Goal: Task Accomplishment & Management: Manage account settings

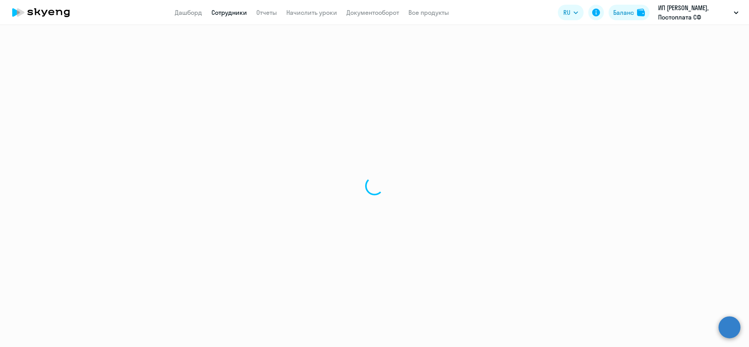
select select "30"
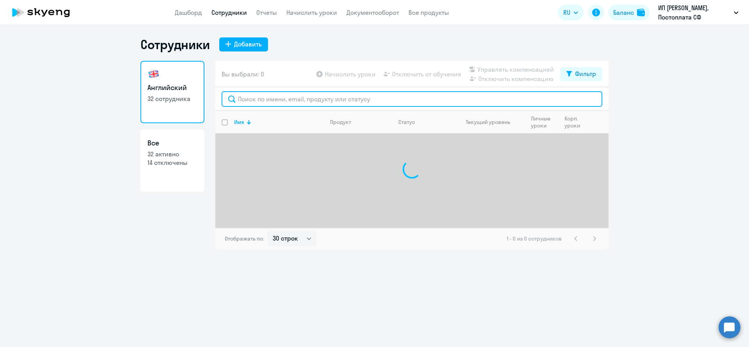
click at [269, 96] on input "text" at bounding box center [411, 99] width 381 height 16
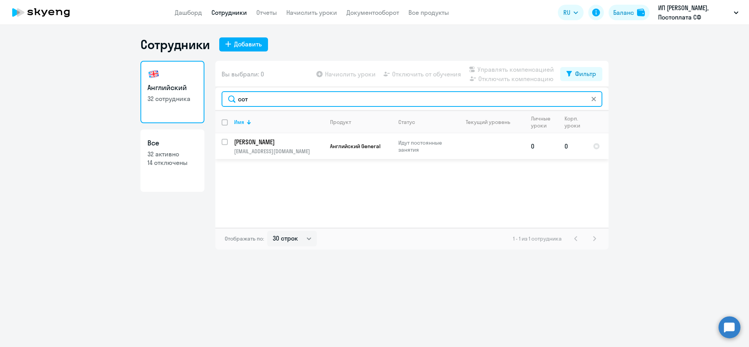
type input "сот"
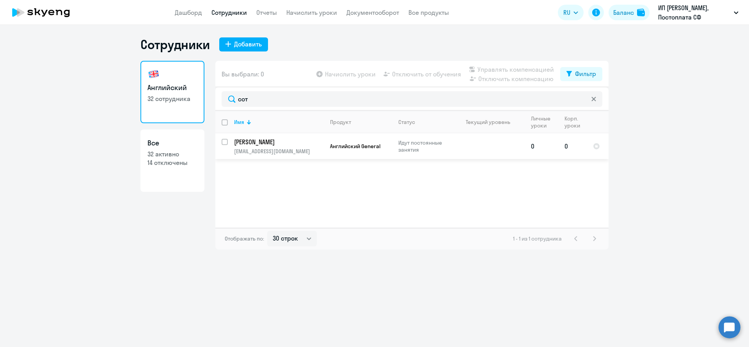
click at [227, 142] on input "select row 42255362" at bounding box center [229, 147] width 16 height 16
checkbox input "true"
click at [541, 67] on span "Управлять компенсацией" at bounding box center [515, 69] width 76 height 9
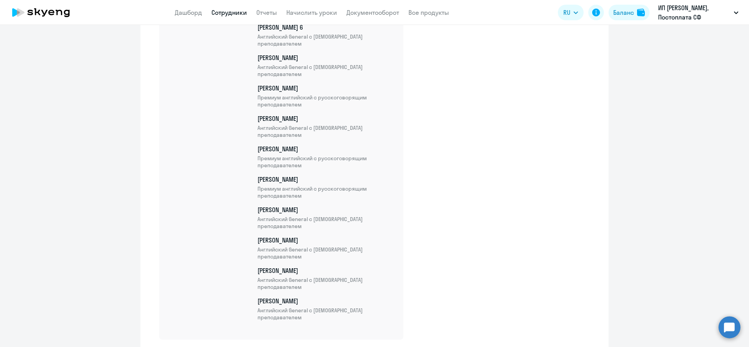
scroll to position [924, 0]
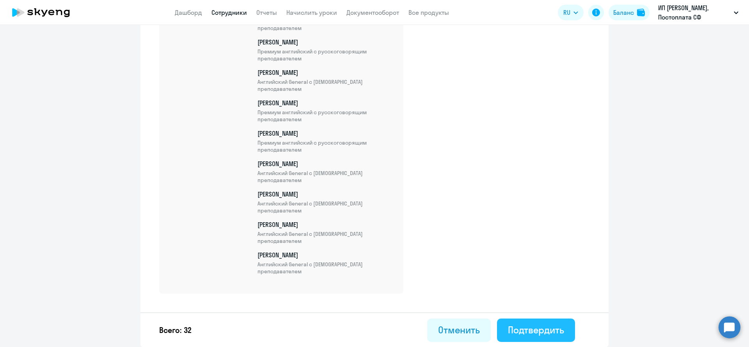
click at [535, 324] on div "Подтвердить" at bounding box center [536, 330] width 56 height 12
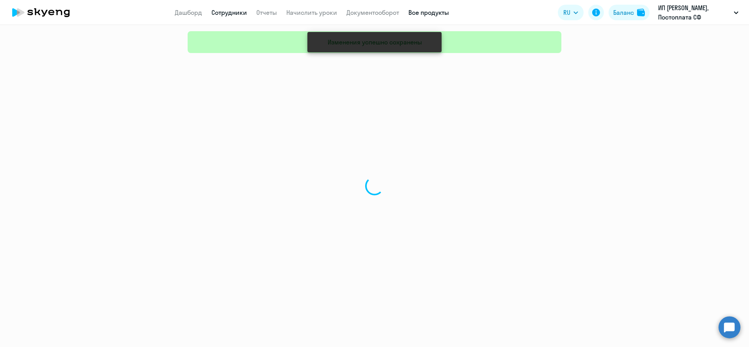
select select "30"
